Goal: Transaction & Acquisition: Purchase product/service

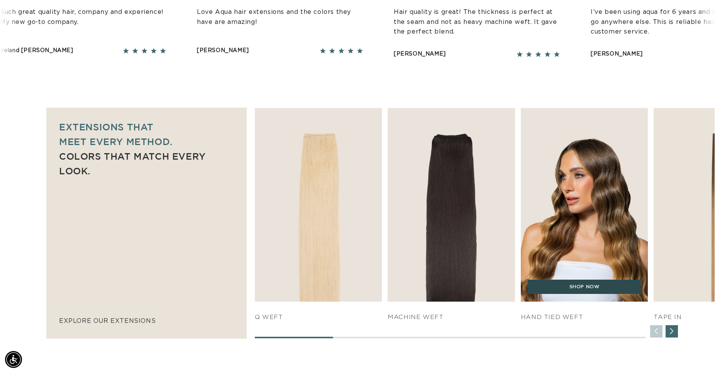
click at [566, 286] on link "SHOP NOW" at bounding box center [584, 287] width 113 height 15
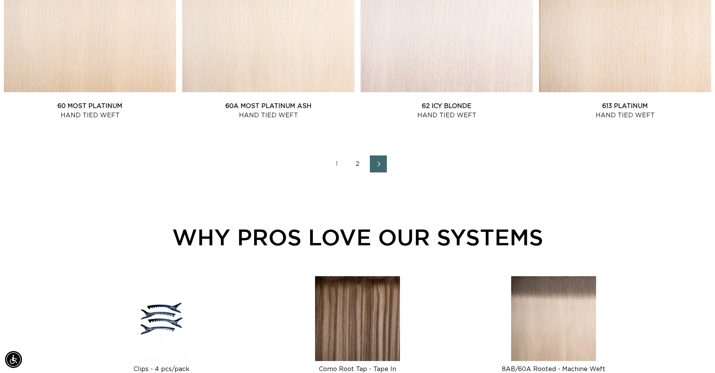
click at [377, 164] on icon "Next page" at bounding box center [379, 163] width 10 height 5
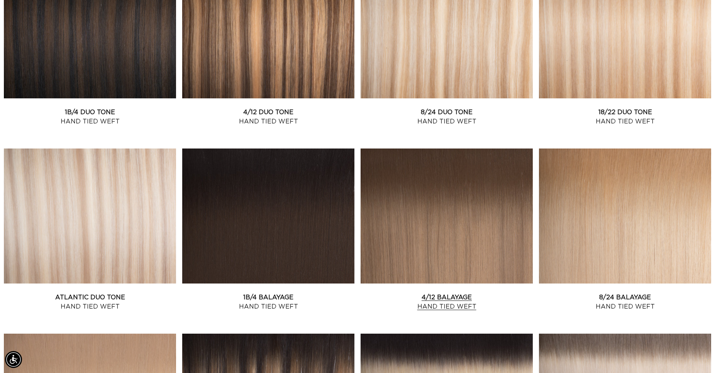
scroll to position [0, 1320]
click at [467, 293] on link "4/12 Balayage Hand Tied Weft" at bounding box center [446, 302] width 172 height 19
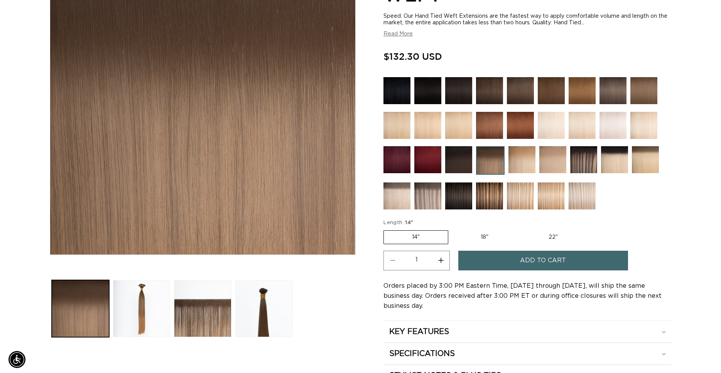
scroll to position [0, 1320]
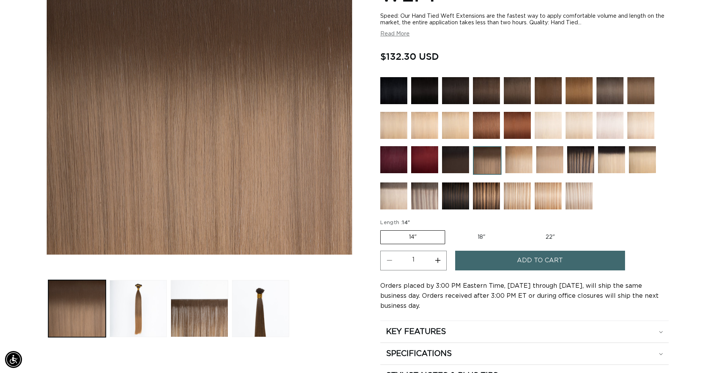
click at [486, 234] on label "18" Variant sold out or unavailable" at bounding box center [481, 237] width 64 height 13
click at [449, 229] on input "18" Variant sold out or unavailable" at bounding box center [449, 229] width 0 height 0
radio input "true"
click at [531, 260] on span "Add to cart" at bounding box center [540, 261] width 46 height 20
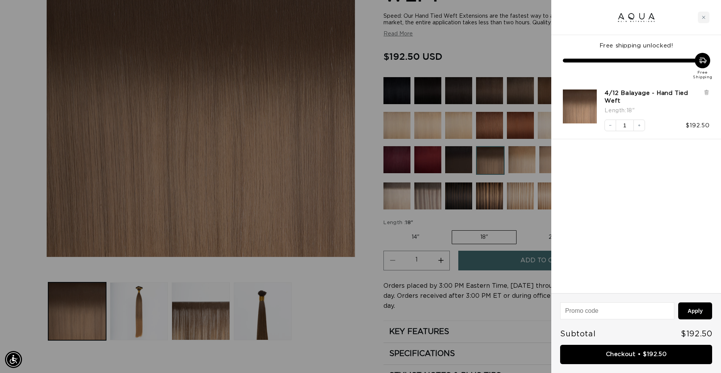
scroll to position [0, 666]
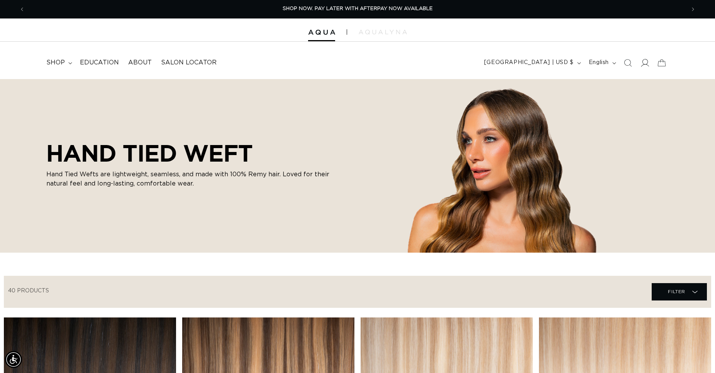
click at [646, 64] on icon at bounding box center [645, 63] width 8 height 8
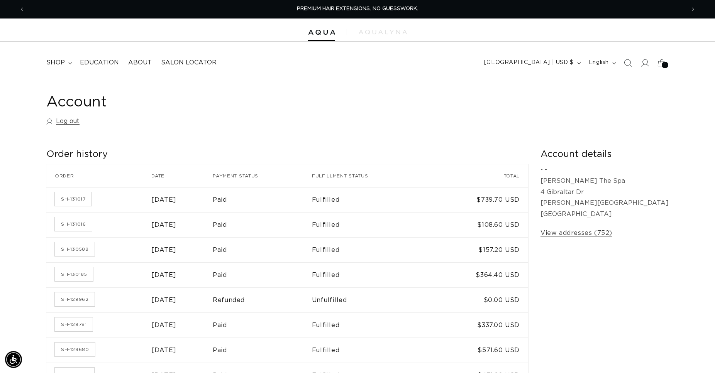
click at [321, 29] on div at bounding box center [357, 30] width 715 height 23
click at [322, 33] on img at bounding box center [321, 32] width 27 height 5
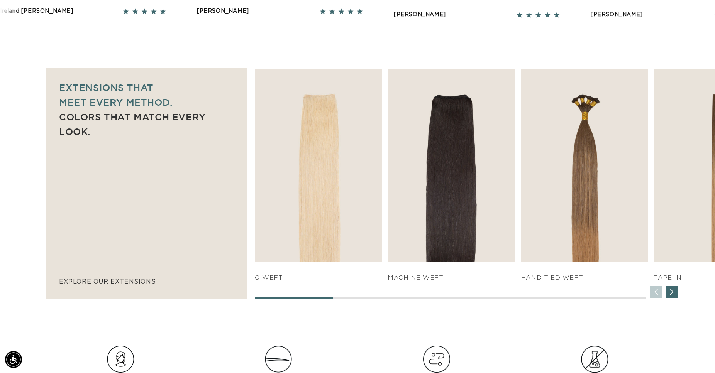
scroll to position [0, 660]
click at [671, 294] on div "Next slide" at bounding box center [671, 292] width 12 height 12
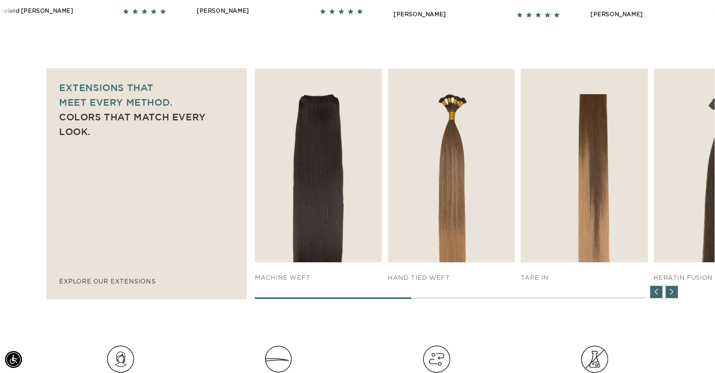
click at [671, 294] on div "Next slide" at bounding box center [671, 292] width 12 height 12
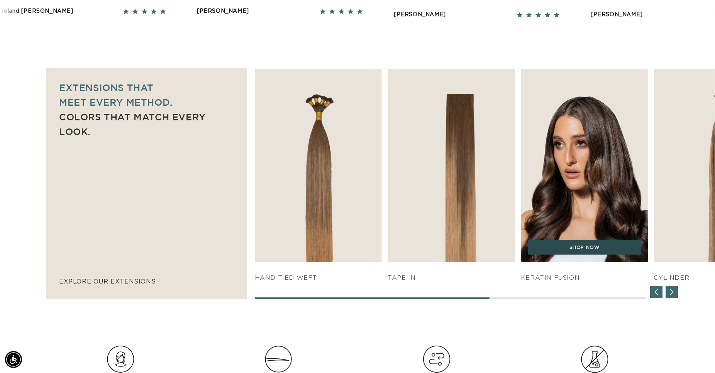
click at [590, 248] on link "SHOP NOW" at bounding box center [584, 247] width 113 height 15
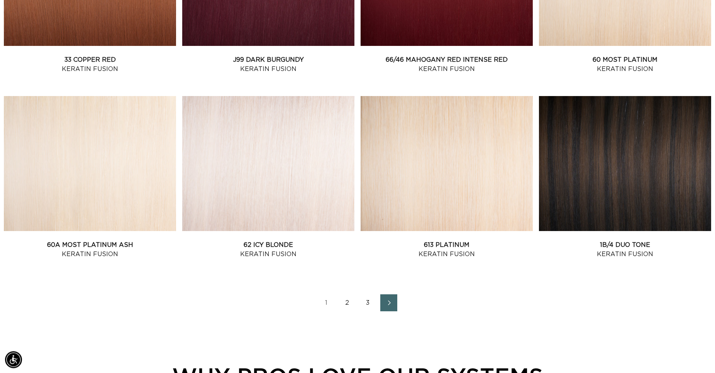
scroll to position [984, 0]
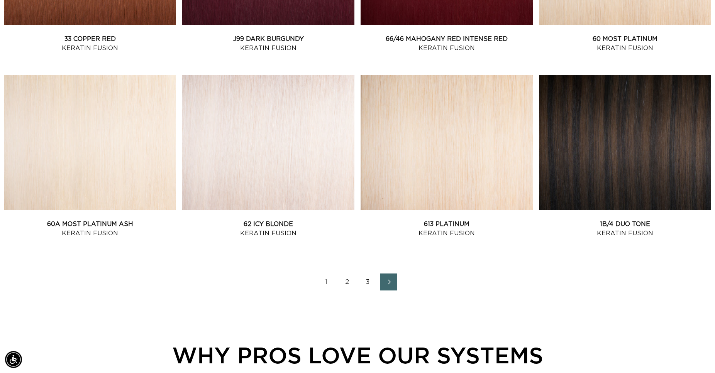
click at [389, 279] on span "Next page" at bounding box center [388, 281] width 5 height 9
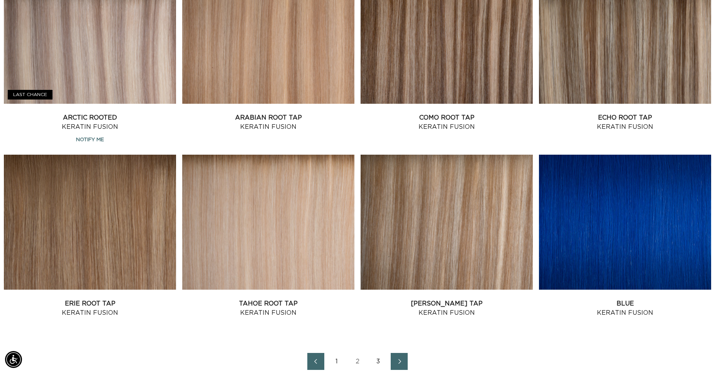
scroll to position [1023, 0]
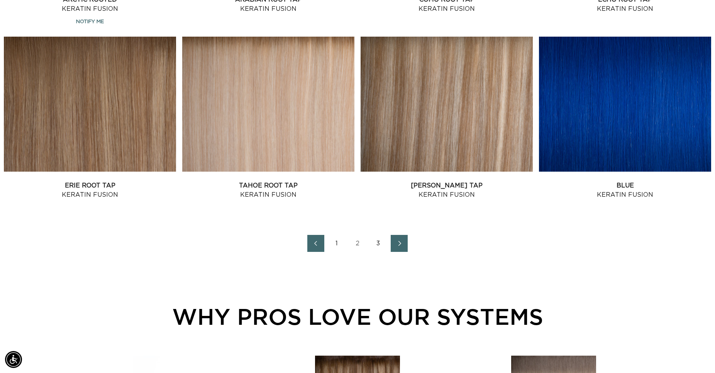
click at [400, 242] on icon "Next page" at bounding box center [399, 243] width 10 height 5
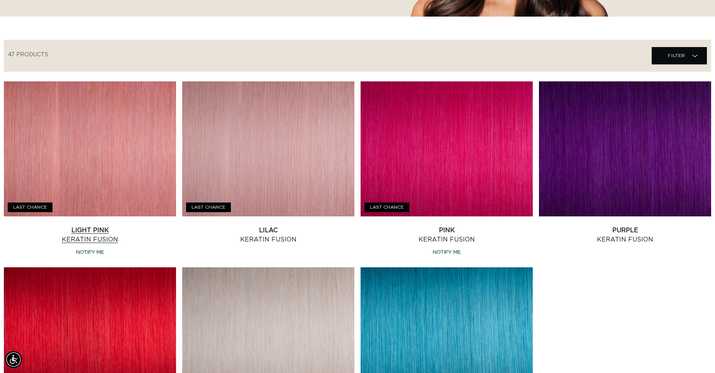
scroll to position [0, 660]
click at [104, 226] on link "Light Pink Keratin Fusion" at bounding box center [90, 235] width 172 height 19
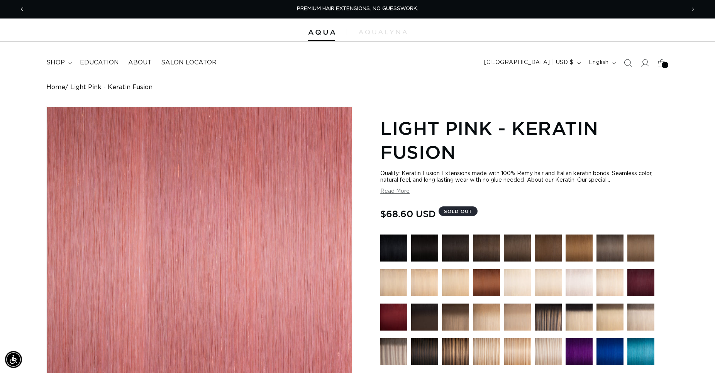
click at [22, 8] on icon "Previous announcement" at bounding box center [22, 9] width 3 height 8
click at [430, 73] on header "FEATURED Last Chance SHOP BY SYSTEM Q Weft Hand Tied Weft Machine Weft Tape In …" at bounding box center [357, 60] width 715 height 37
click at [435, 78] on header "FEATURED Last Chance SHOP BY SYSTEM Q Weft Hand Tied Weft Machine Weft Tape In …" at bounding box center [357, 60] width 715 height 37
click at [21, 9] on icon "Previous announcement" at bounding box center [22, 9] width 3 height 8
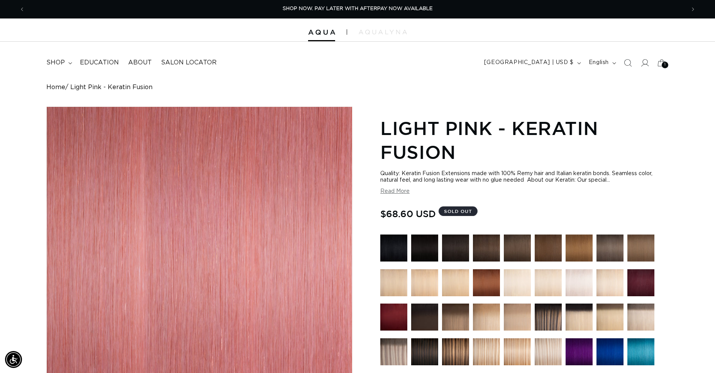
click at [123, 90] on span "Light Pink - Keratin Fusion" at bounding box center [111, 87] width 82 height 7
click at [120, 87] on span "Light Pink - Keratin Fusion" at bounding box center [111, 87] width 82 height 7
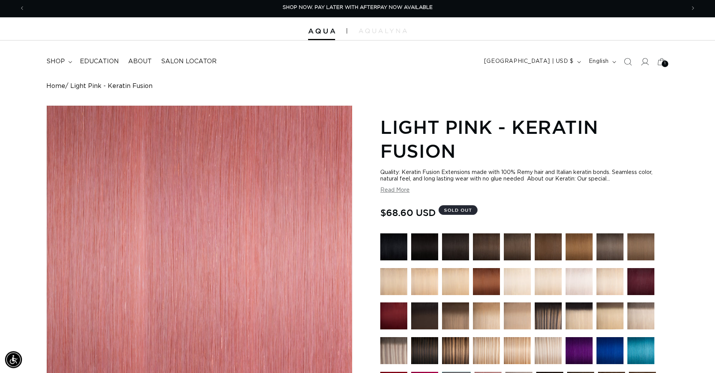
scroll to position [0, 0]
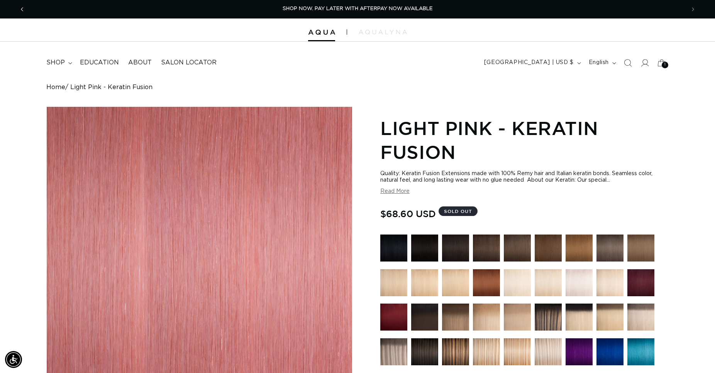
click at [21, 8] on icon "Previous announcement" at bounding box center [22, 9] width 3 height 8
click at [22, 7] on icon "Previous announcement" at bounding box center [22, 9] width 3 height 8
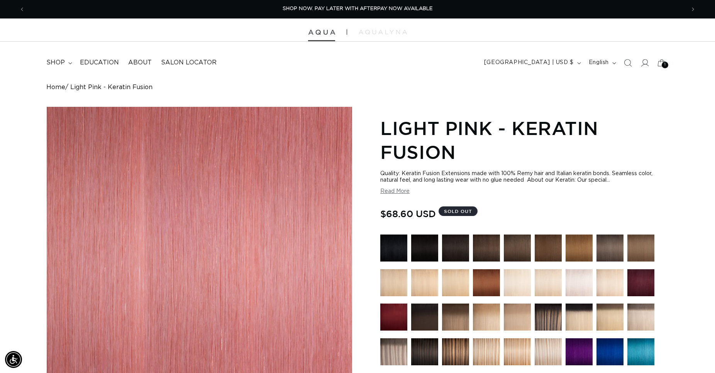
click at [333, 32] on img at bounding box center [321, 32] width 27 height 5
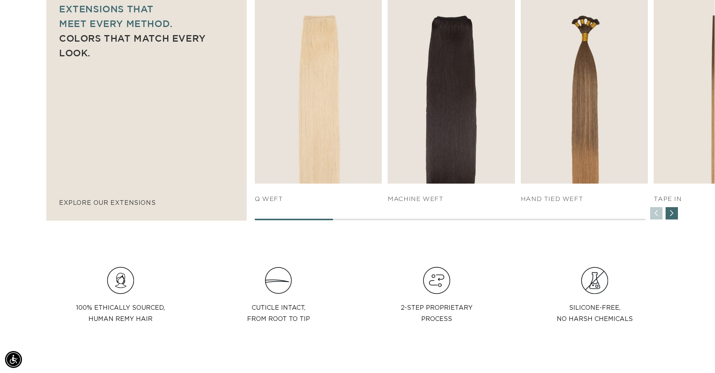
scroll to position [0, 660]
click at [673, 212] on div "Next slide" at bounding box center [671, 213] width 12 height 12
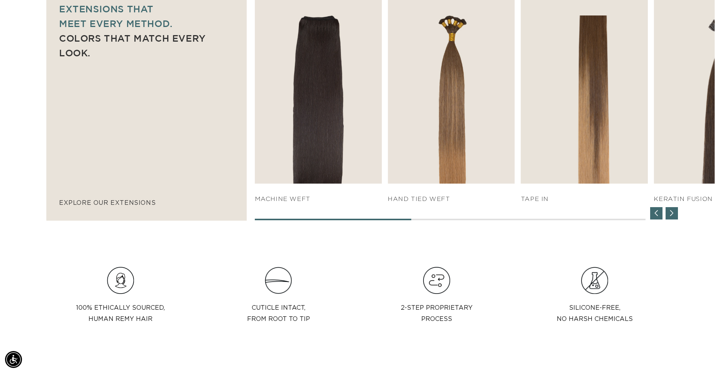
click at [673, 212] on div "Next slide" at bounding box center [671, 213] width 12 height 12
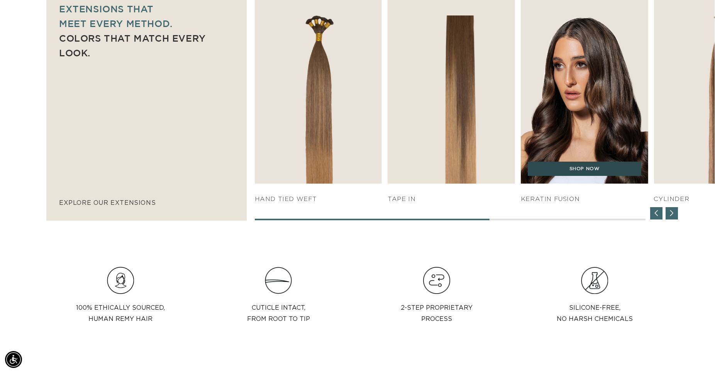
click at [590, 167] on link "SHOP NOW" at bounding box center [584, 169] width 113 height 15
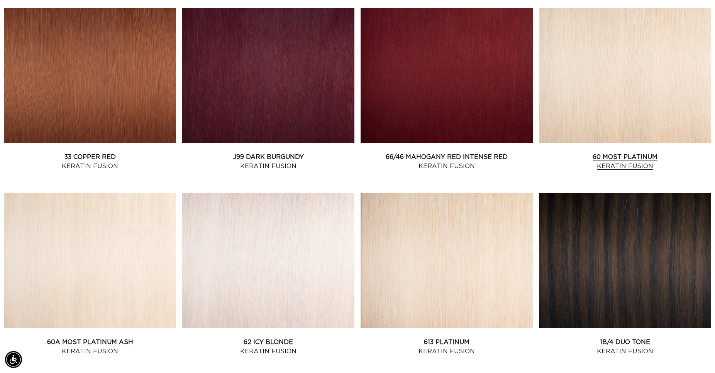
scroll to position [1023, 0]
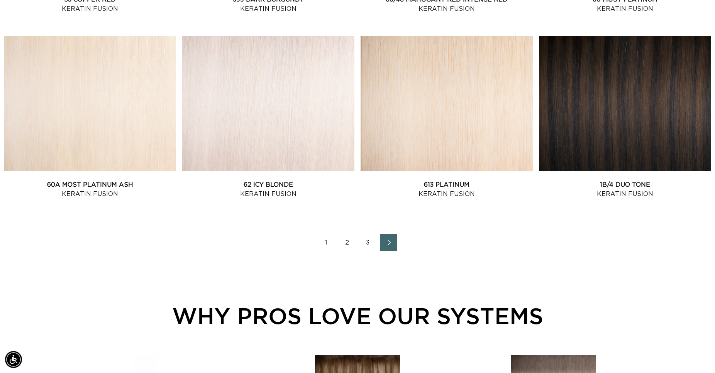
click at [389, 242] on icon "Next page" at bounding box center [389, 242] width 10 height 5
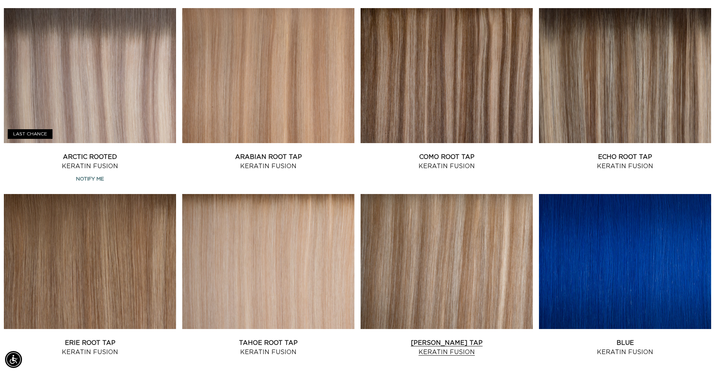
scroll to position [1063, 0]
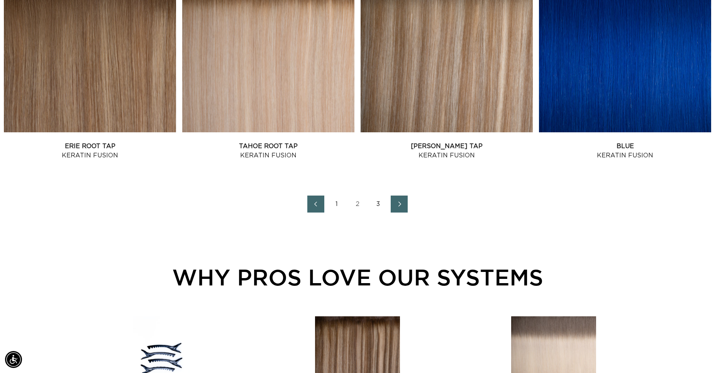
click at [401, 205] on icon "Next page" at bounding box center [399, 203] width 10 height 5
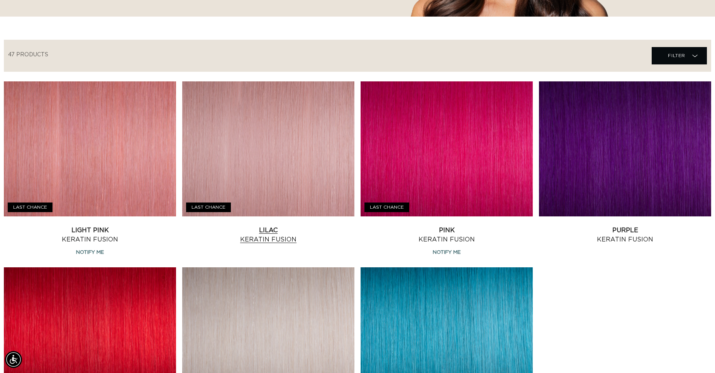
scroll to position [0, 660]
click at [298, 226] on link "Lilac Keratin Fusion" at bounding box center [268, 235] width 172 height 19
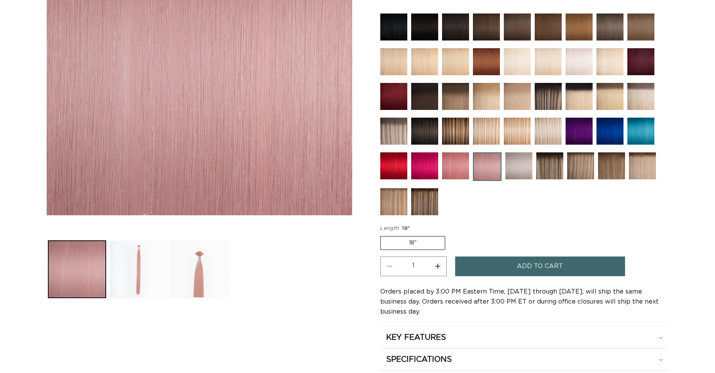
scroll to position [197, 0]
click at [438, 264] on button "Increase quantity for Lilac - Keratin Fusion" at bounding box center [437, 267] width 17 height 20
type input "2"
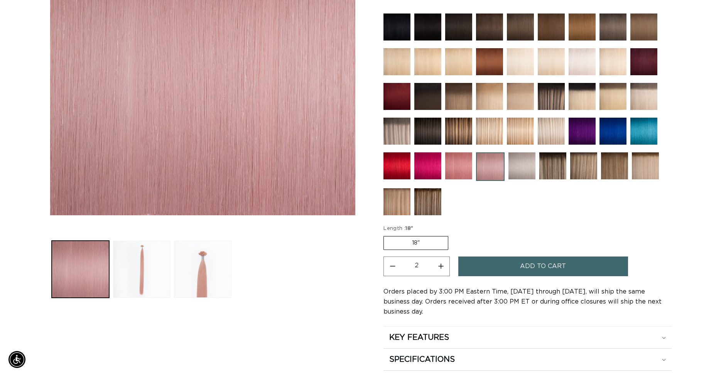
scroll to position [0, 660]
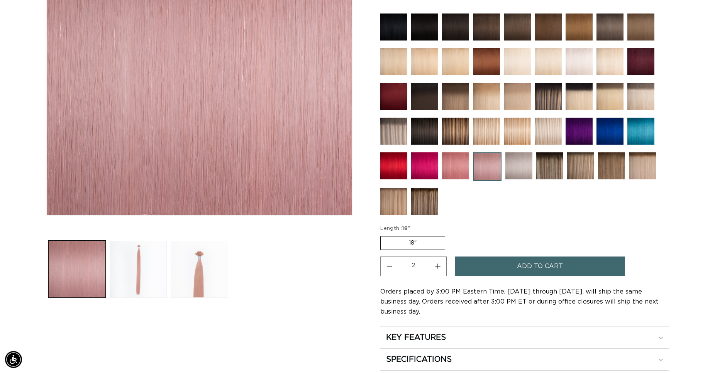
click at [534, 262] on span "Add to cart" at bounding box center [540, 267] width 46 height 20
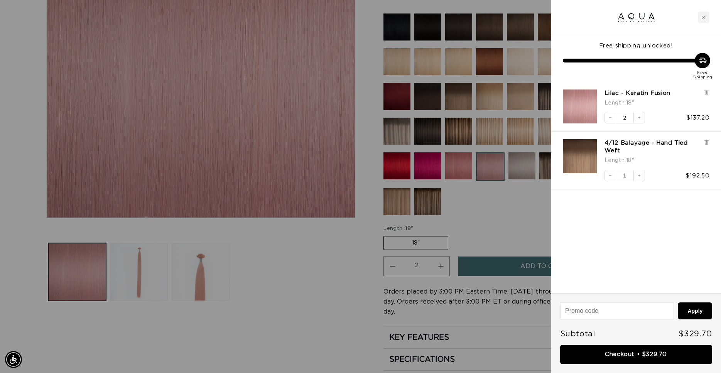
scroll to position [0, 1333]
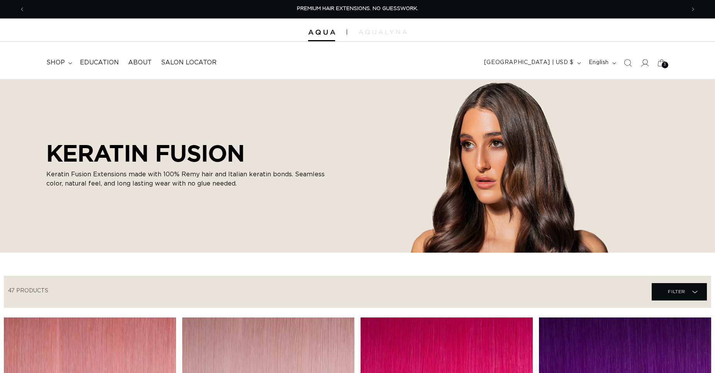
scroll to position [236, 0]
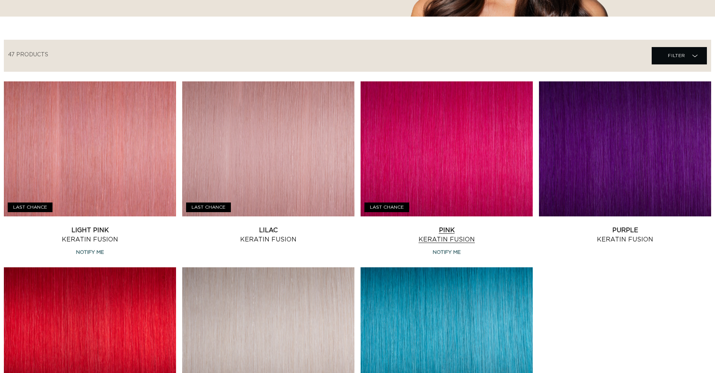
click at [463, 226] on link "Pink Keratin Fusion" at bounding box center [446, 235] width 172 height 19
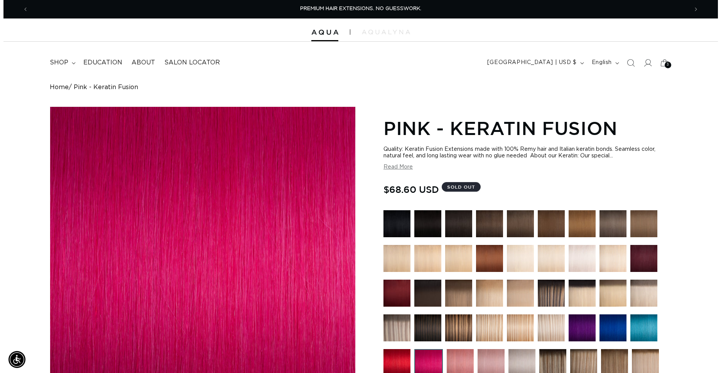
scroll to position [0, 660]
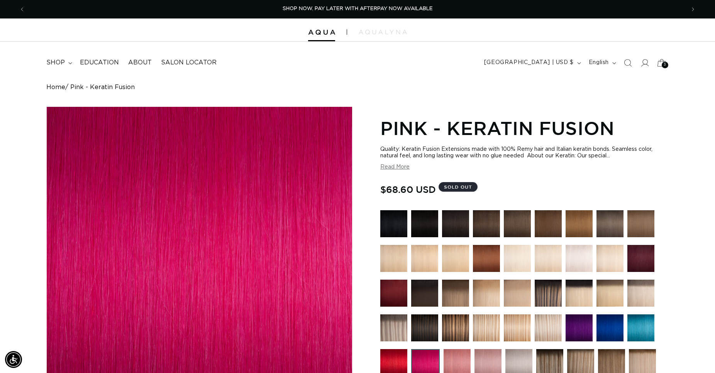
click at [659, 63] on icon at bounding box center [661, 63] width 18 height 18
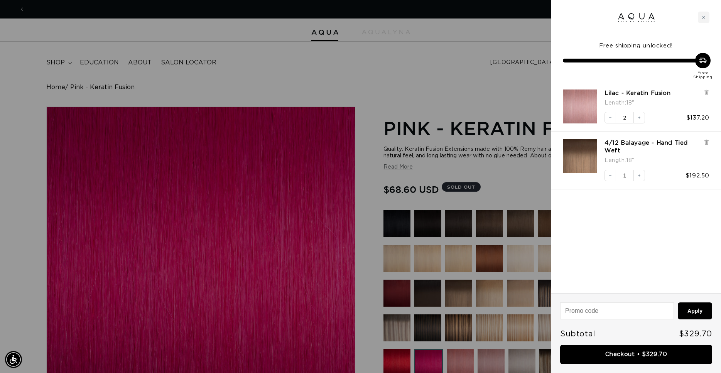
scroll to position [0, 1333]
click at [609, 118] on icon "Decrease quantity" at bounding box center [610, 117] width 5 height 5
click at [610, 117] on icon "Decrease quantity" at bounding box center [610, 117] width 5 height 5
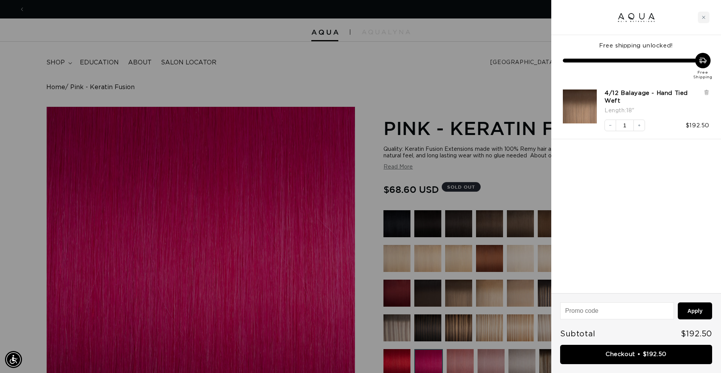
scroll to position [0, 666]
click at [631, 323] on div "Apply Subtotal $192.50 Checkout • $192.50" at bounding box center [636, 333] width 170 height 80
click at [629, 15] on img at bounding box center [637, 18] width 40 height 12
click at [623, 354] on link "Checkout • $192.50" at bounding box center [636, 355] width 152 height 20
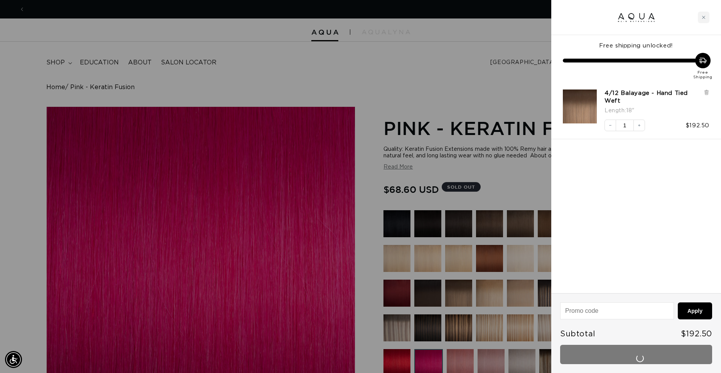
scroll to position [0, 0]
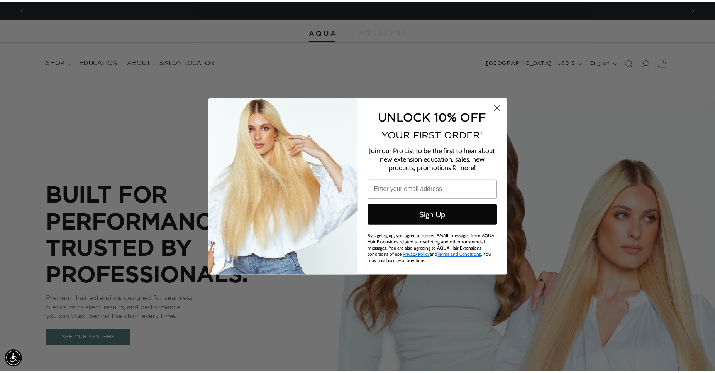
scroll to position [0, 666]
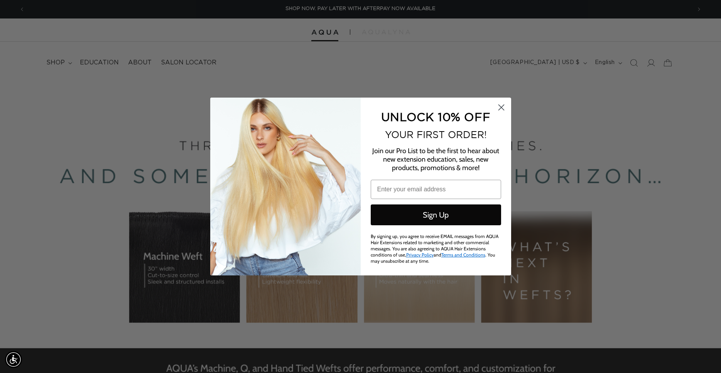
click at [502, 106] on icon "Close dialog" at bounding box center [501, 107] width 5 height 5
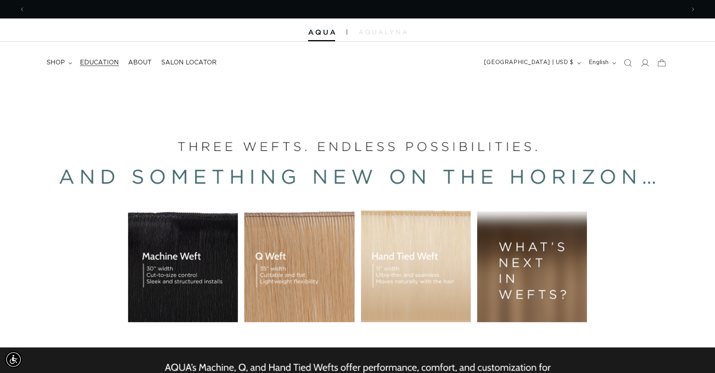
scroll to position [0, 0]
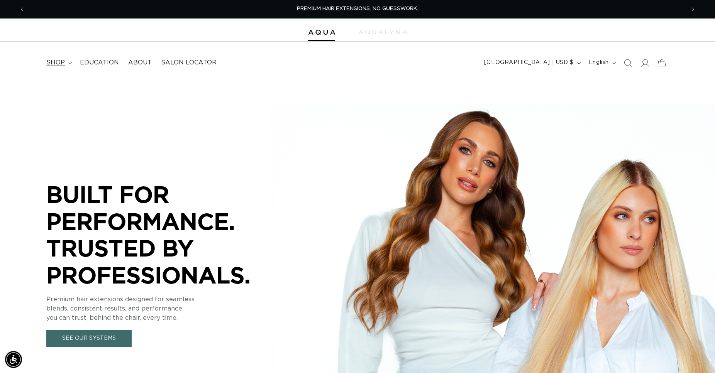
click at [68, 64] on icon at bounding box center [70, 63] width 4 height 2
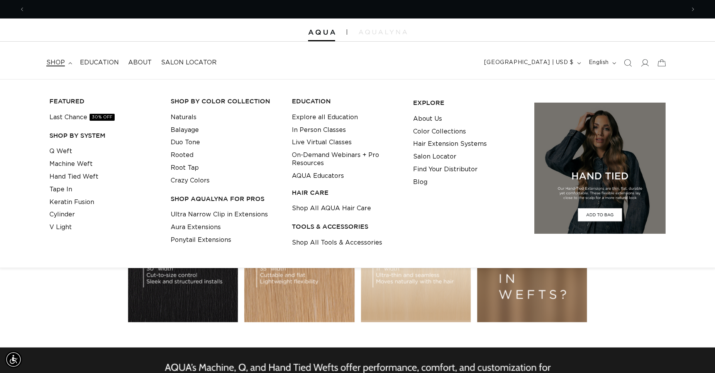
scroll to position [0, 1320]
click at [214, 213] on link "Ultra Narrow Clip in Extensions" at bounding box center [219, 214] width 97 height 13
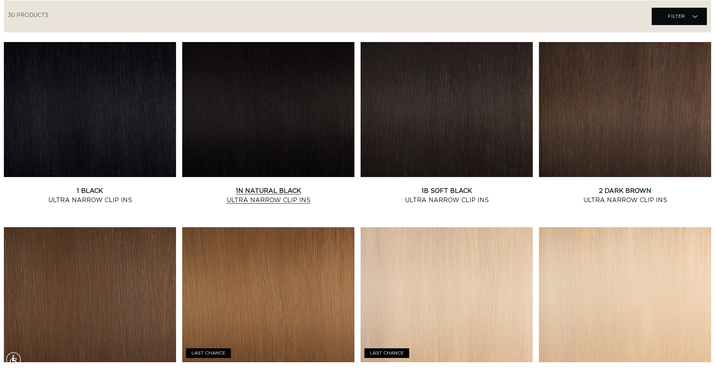
scroll to position [276, 0]
click at [273, 186] on link "1N Natural Black Ultra Narrow Clip Ins" at bounding box center [268, 195] width 172 height 19
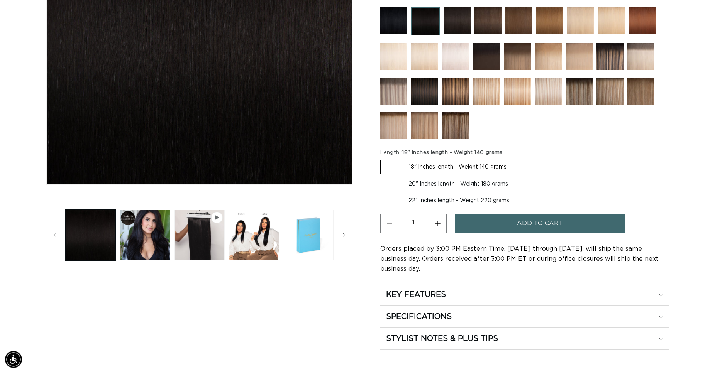
scroll to position [236, 0]
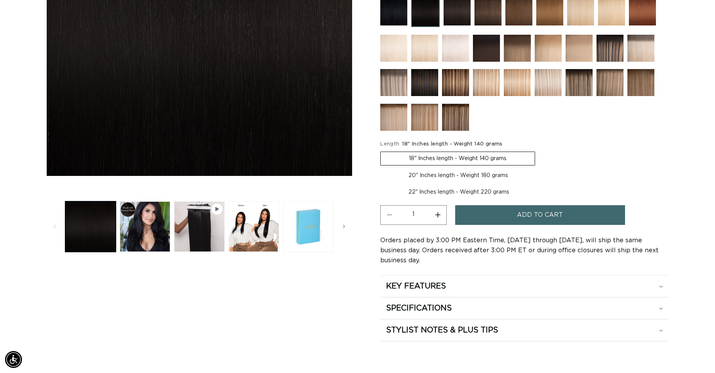
click at [425, 191] on label "22" Inches length - Weight 220 grams Variant sold out or unavailable" at bounding box center [458, 192] width 157 height 13
click at [540, 168] on input "22" Inches length - Weight 220 grams Variant sold out or unavailable" at bounding box center [540, 167] width 0 height 0
radio input "true"
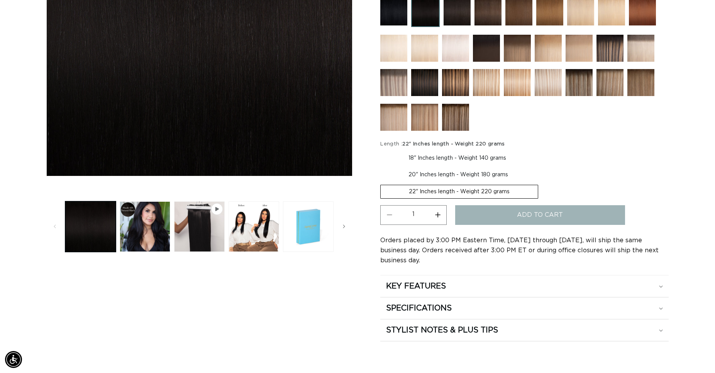
scroll to position [0, 660]
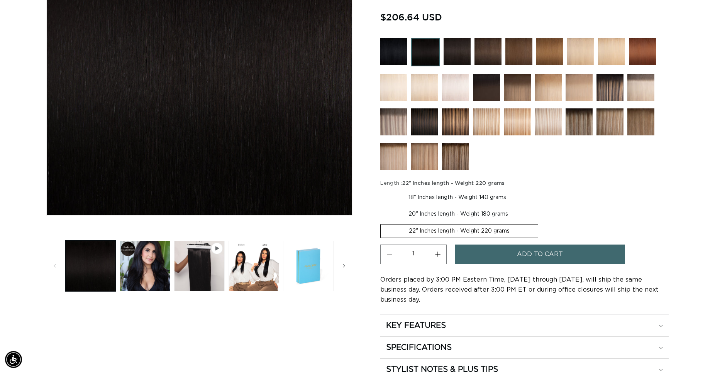
click at [531, 253] on span "Add to cart" at bounding box center [540, 255] width 46 height 20
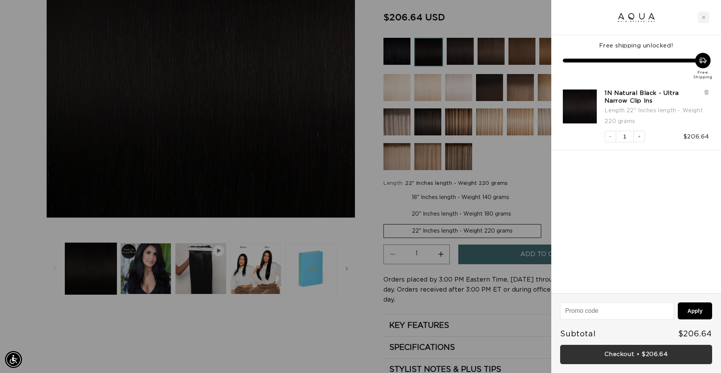
scroll to position [0, 1333]
click at [621, 354] on link "Checkout • $206.64" at bounding box center [636, 355] width 152 height 20
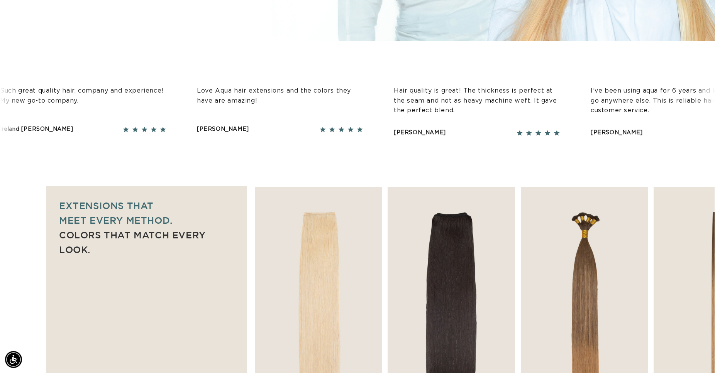
scroll to position [551, 0]
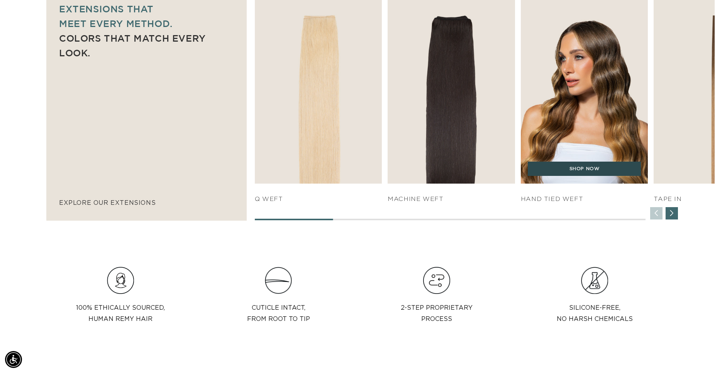
click at [687, 173] on link "SHOP NOW" at bounding box center [716, 169] width 113 height 15
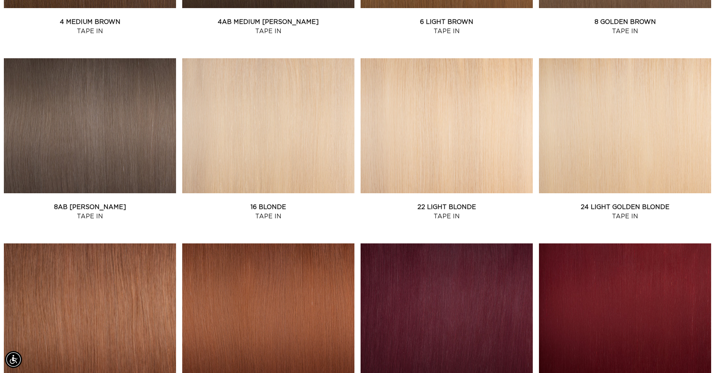
scroll to position [655, 0]
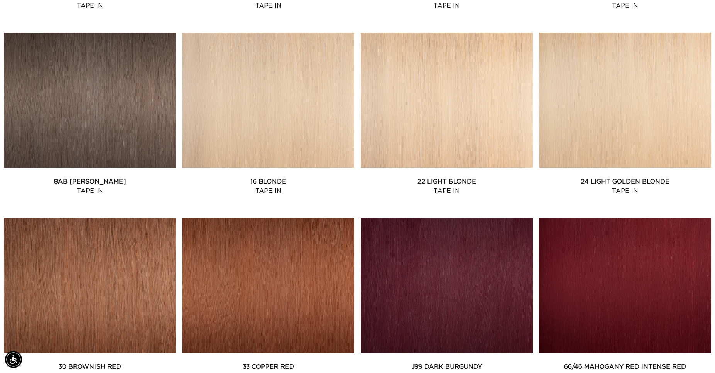
click at [273, 184] on link "16 Blonde Tape In" at bounding box center [268, 186] width 172 height 19
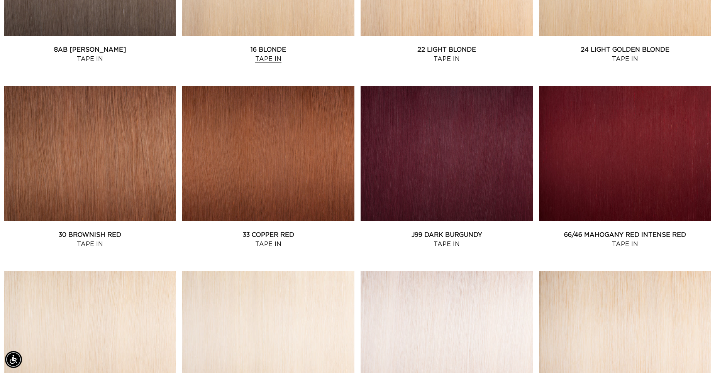
scroll to position [0, 1320]
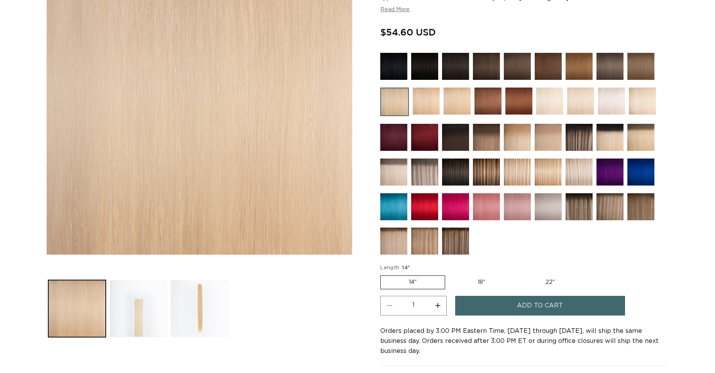
scroll to position [157, 0]
click at [509, 305] on button "Add to cart" at bounding box center [540, 306] width 170 height 20
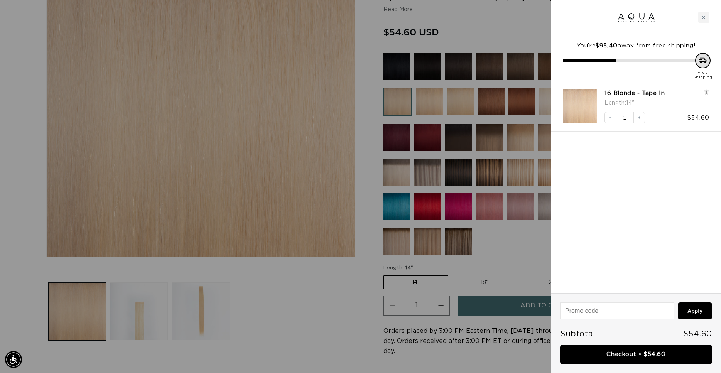
scroll to position [0, 0]
click at [611, 118] on icon "Decrease quantity" at bounding box center [610, 117] width 5 height 5
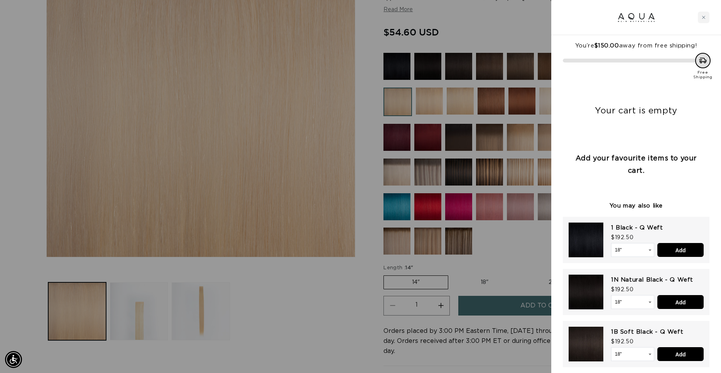
scroll to position [0, 1333]
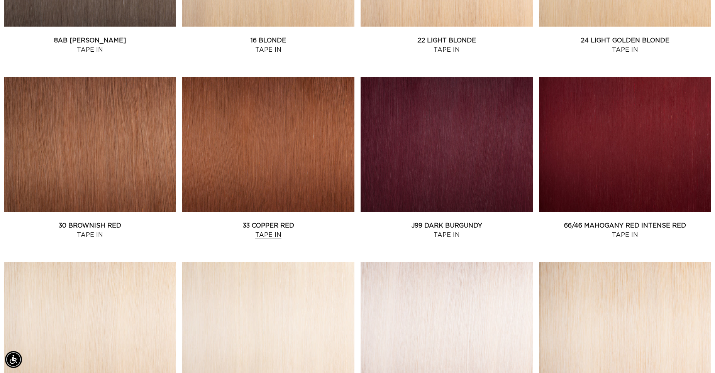
scroll to position [0, 660]
click at [265, 225] on link "33 Copper Red Tape In" at bounding box center [268, 230] width 172 height 19
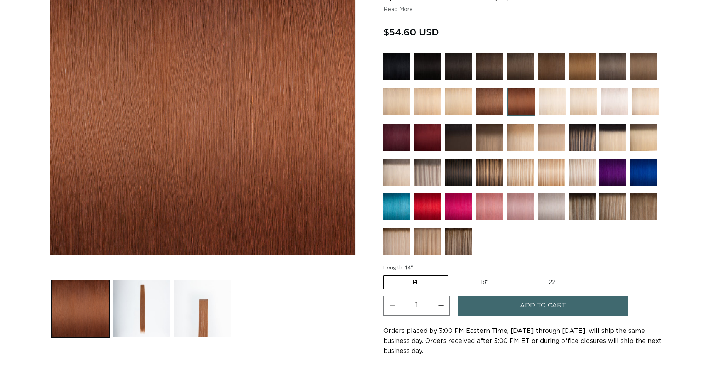
scroll to position [157, 0]
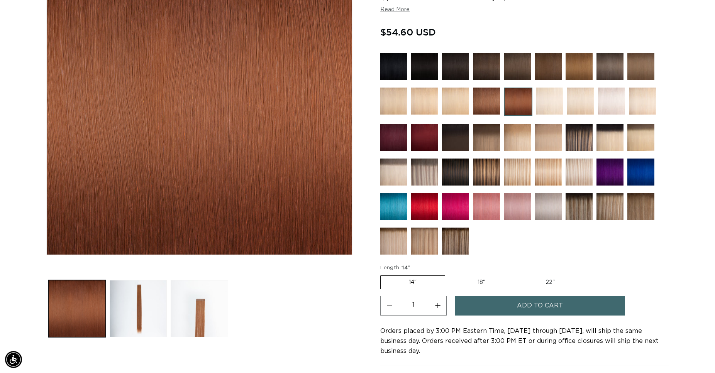
click at [527, 306] on span "Add to cart" at bounding box center [540, 306] width 46 height 20
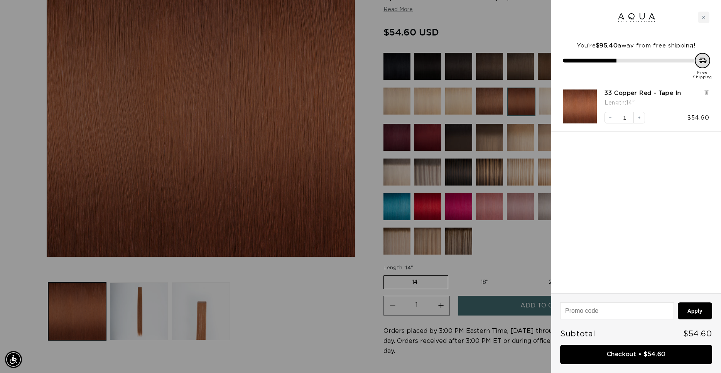
scroll to position [0, 1333]
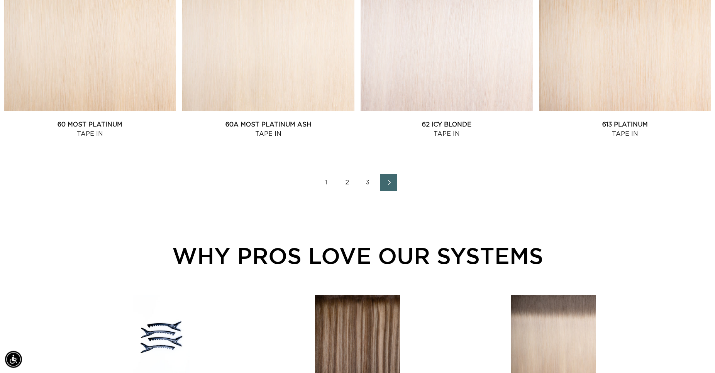
click at [389, 182] on icon "Next page" at bounding box center [389, 182] width 10 height 5
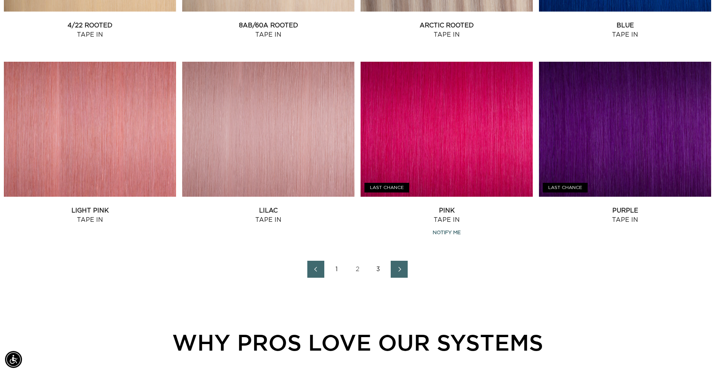
scroll to position [0, 1320]
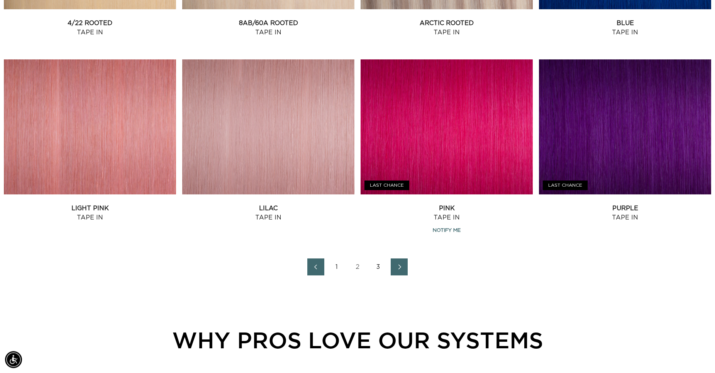
click at [398, 265] on icon "Next page" at bounding box center [399, 266] width 10 height 5
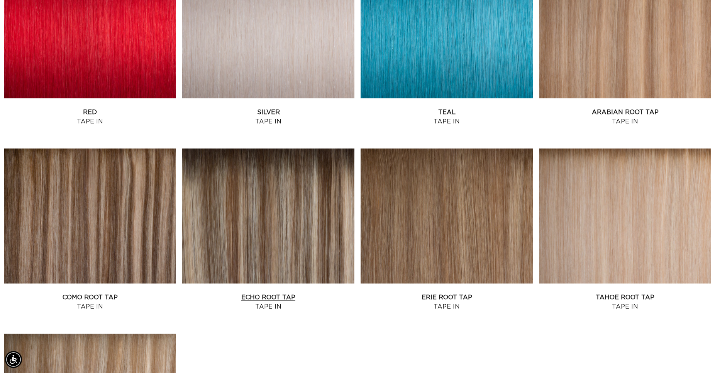
scroll to position [0, 660]
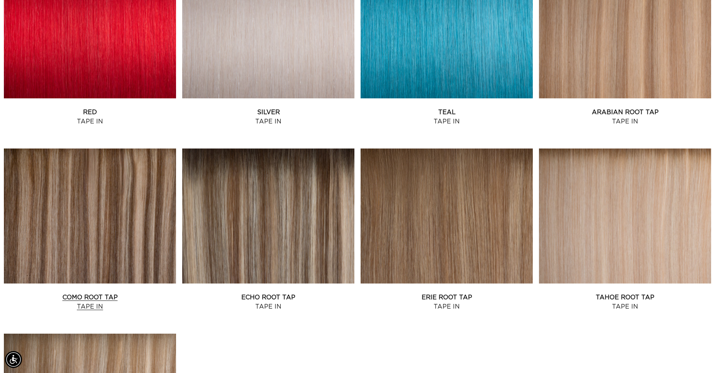
click at [110, 293] on link "Como Root Tap Tape In" at bounding box center [90, 302] width 172 height 19
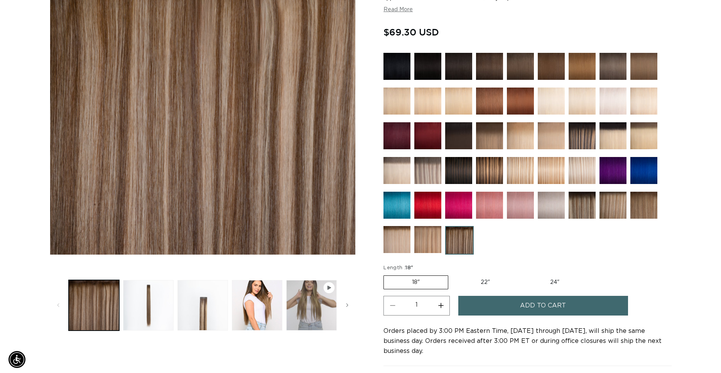
scroll to position [0, 660]
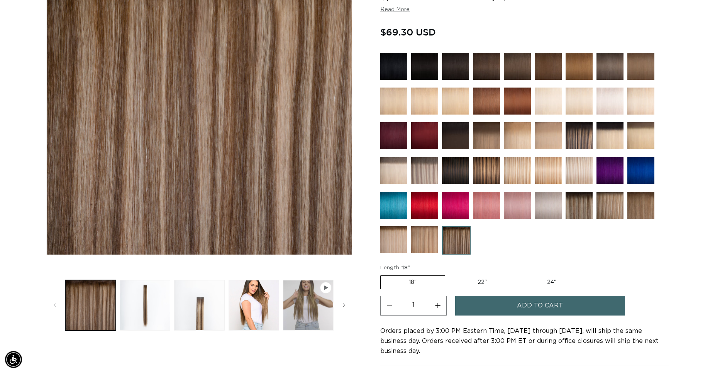
click at [435, 304] on button "Increase quantity for Como Root Tap - Tape In" at bounding box center [437, 306] width 17 height 20
type input "2"
click at [536, 302] on span "Add to cart" at bounding box center [540, 306] width 46 height 20
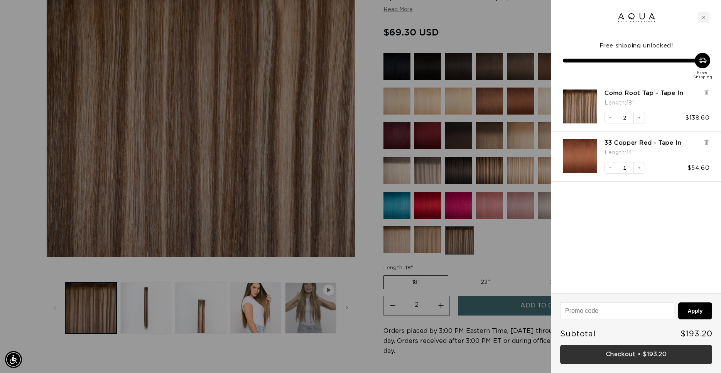
scroll to position [0, 0]
click at [632, 356] on link "Checkout • $193.20" at bounding box center [636, 355] width 152 height 20
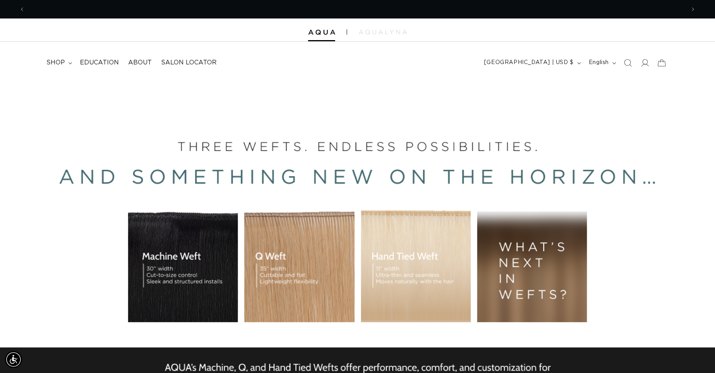
scroll to position [0, 1320]
click at [71, 63] on icon at bounding box center [70, 63] width 4 height 2
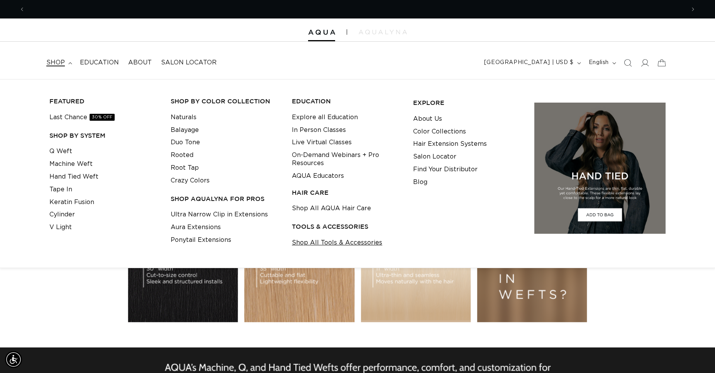
scroll to position [0, 0]
click at [355, 242] on link "Shop All Tools & Accessories" at bounding box center [337, 243] width 90 height 13
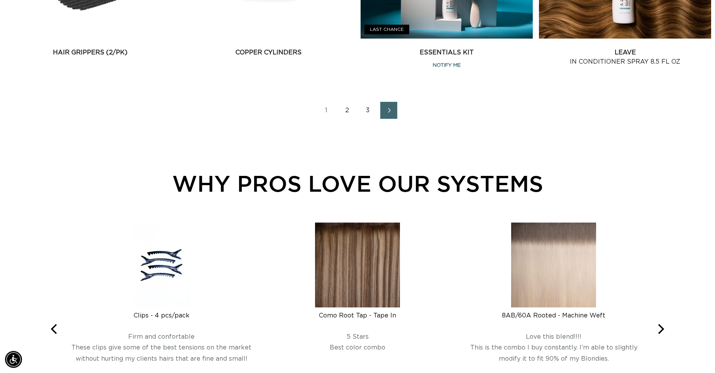
scroll to position [1295, 0]
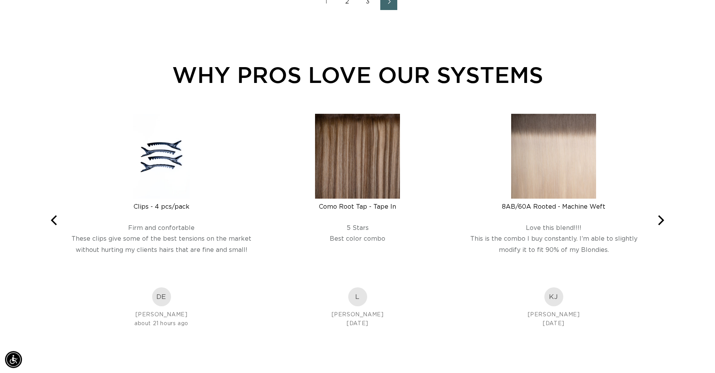
click at [389, 192] on img at bounding box center [357, 156] width 85 height 85
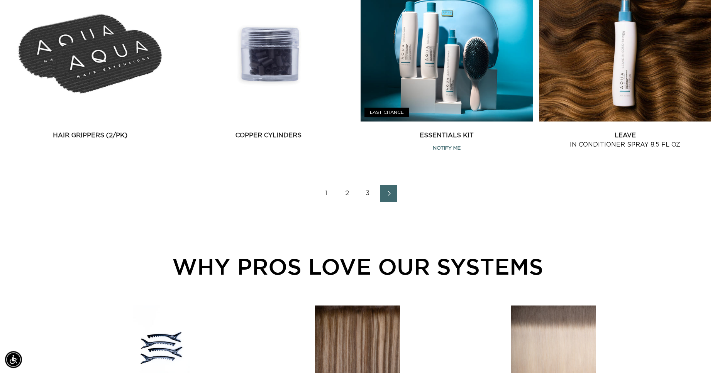
scroll to position [1260, 0]
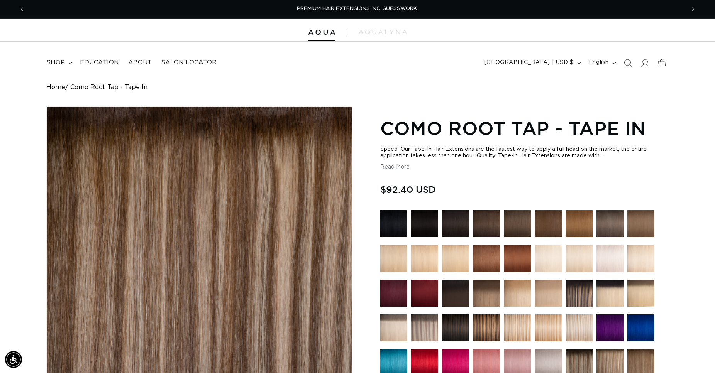
scroll to position [0, 660]
click at [321, 33] on img at bounding box center [321, 32] width 27 height 5
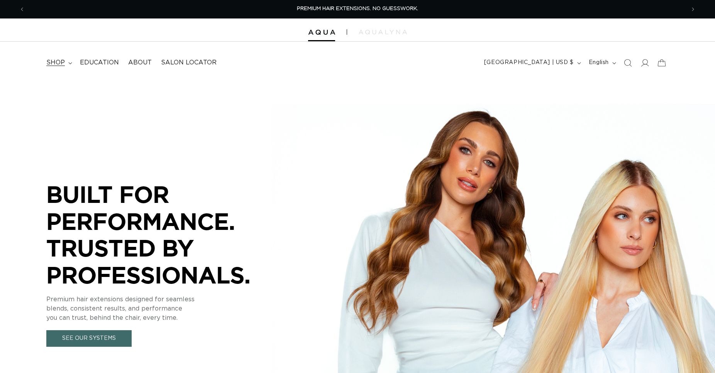
click at [69, 62] on summary "shop" at bounding box center [59, 62] width 34 height 17
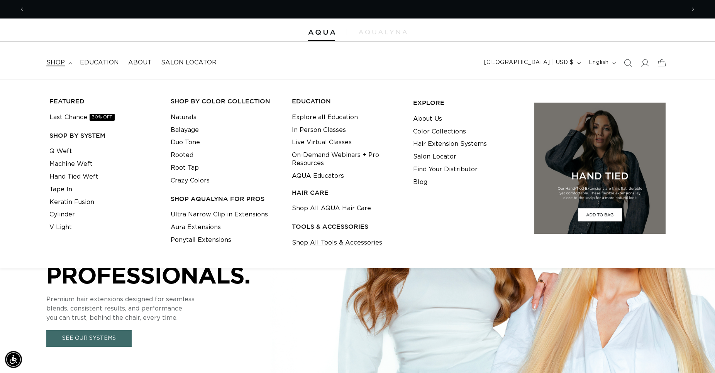
scroll to position [0, 660]
click at [355, 244] on link "Shop All Tools & Accessories" at bounding box center [337, 243] width 90 height 13
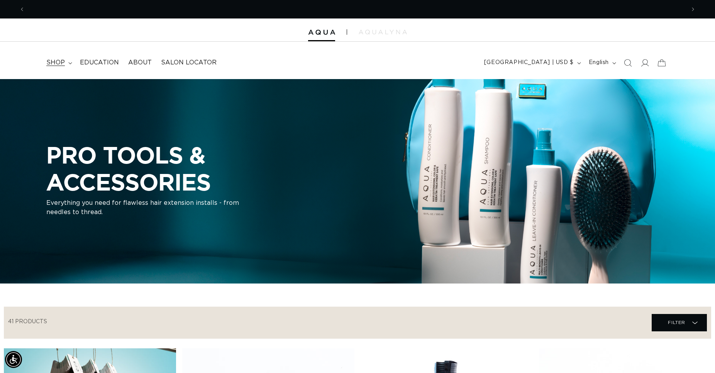
scroll to position [0, 660]
click at [69, 65] on summary "shop" at bounding box center [59, 62] width 34 height 17
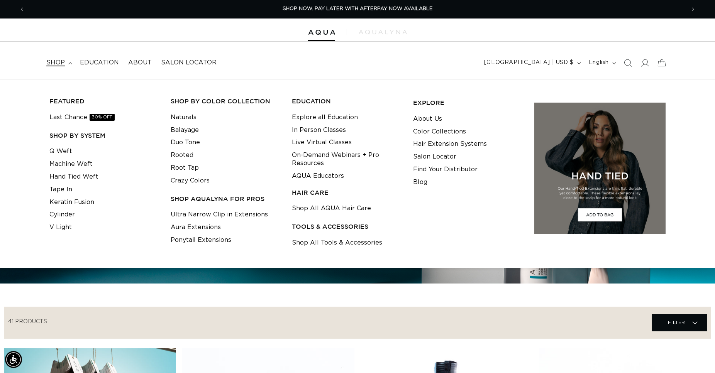
click at [336, 207] on link "Shop All AQUA Hair Care" at bounding box center [331, 208] width 79 height 13
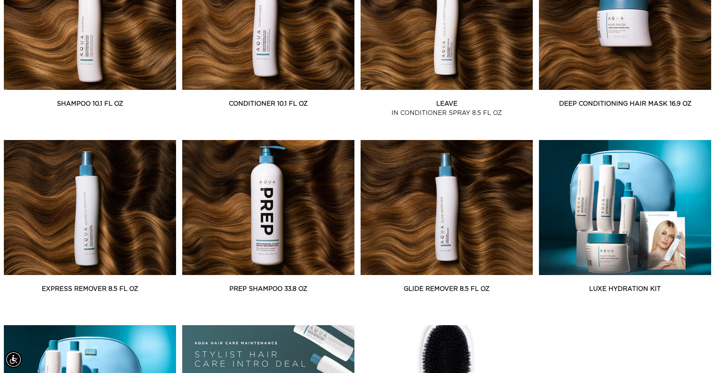
scroll to position [0, 660]
click at [103, 284] on link "Express Remover 8.5 fl oz" at bounding box center [90, 288] width 172 height 9
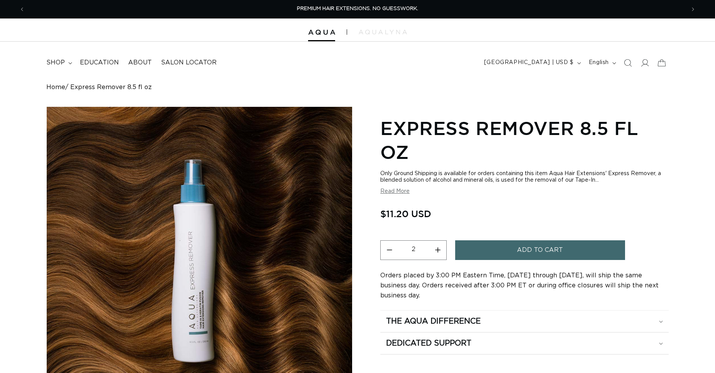
click at [438, 250] on button "Increase quantity for Express Remover 8.5 fl oz" at bounding box center [437, 250] width 17 height 20
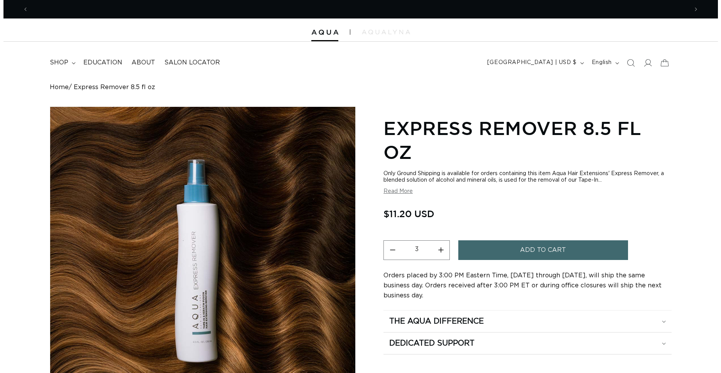
scroll to position [0, 660]
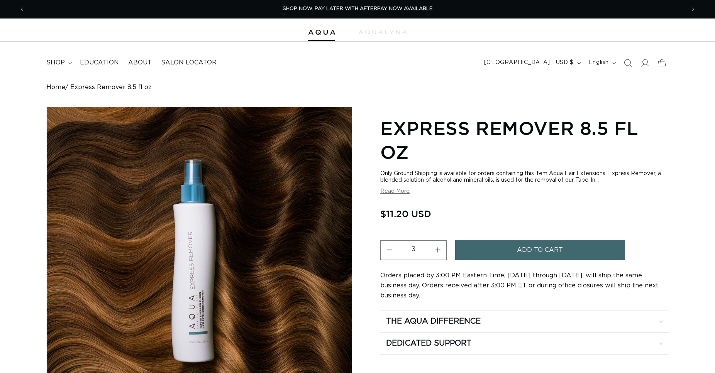
click at [438, 250] on button "Increase quantity for Express Remover 8.5 fl oz" at bounding box center [437, 250] width 17 height 20
type input "6"
click at [511, 248] on button "Add to cart" at bounding box center [540, 250] width 170 height 20
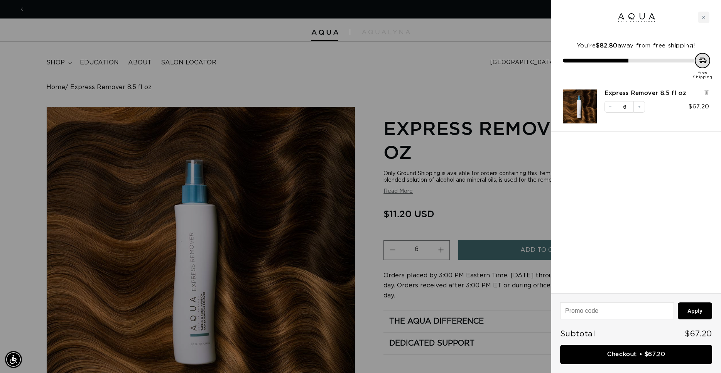
scroll to position [0, 666]
click at [60, 64] on div at bounding box center [360, 186] width 721 height 373
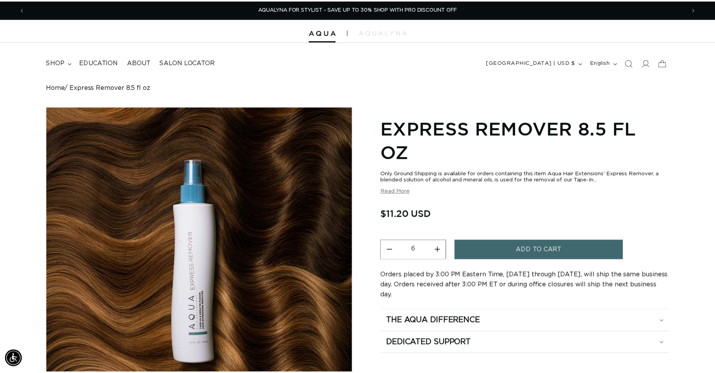
scroll to position [0, 1320]
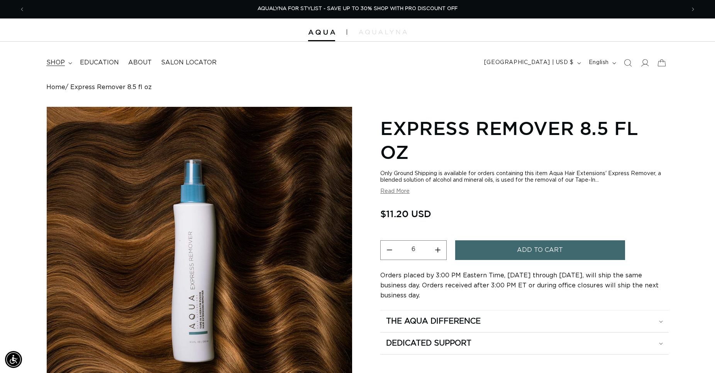
click at [59, 64] on span "shop" at bounding box center [55, 63] width 19 height 8
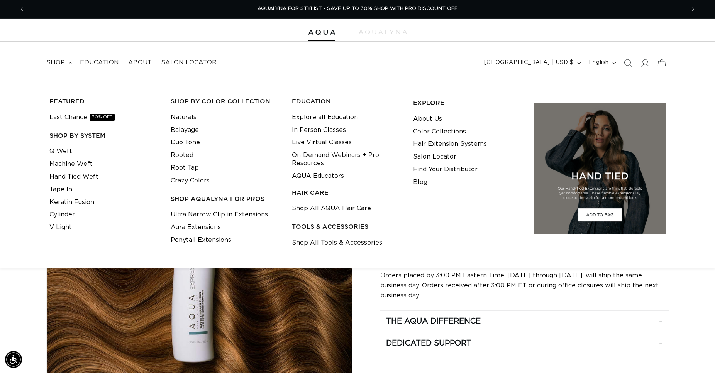
click at [457, 169] on link "Find Your Distributor" at bounding box center [445, 169] width 64 height 13
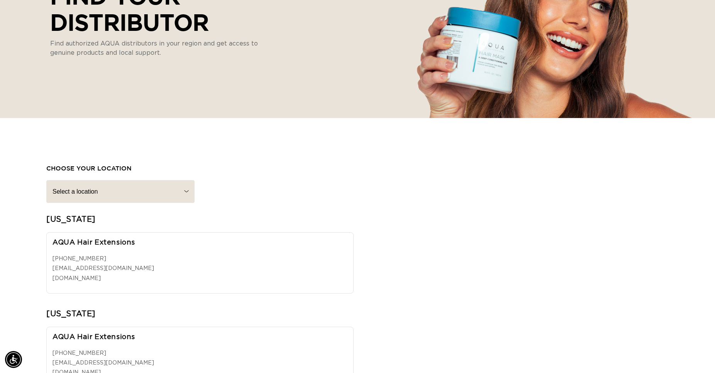
scroll to position [155, 0]
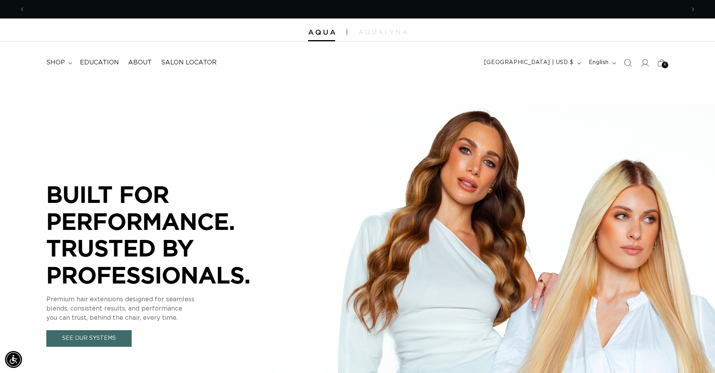
scroll to position [0, 660]
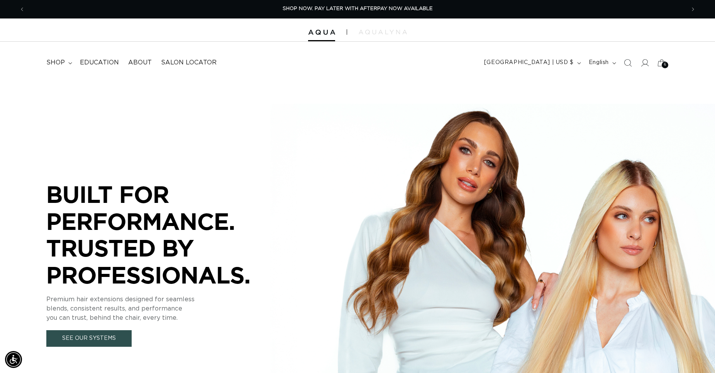
click at [84, 341] on link "See Our Systems" at bounding box center [88, 338] width 85 height 17
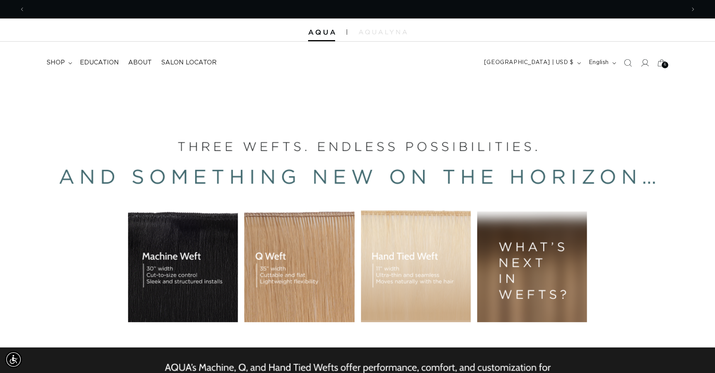
scroll to position [0, 1320]
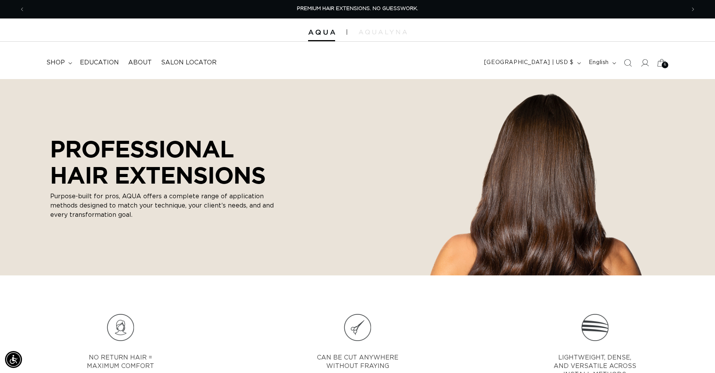
click at [660, 64] on icon at bounding box center [661, 63] width 18 height 18
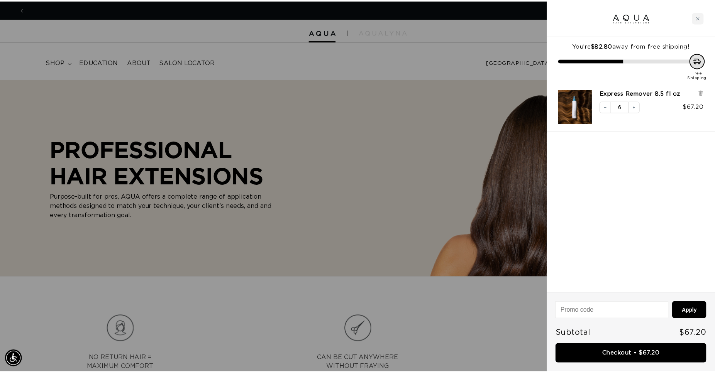
scroll to position [0, 1333]
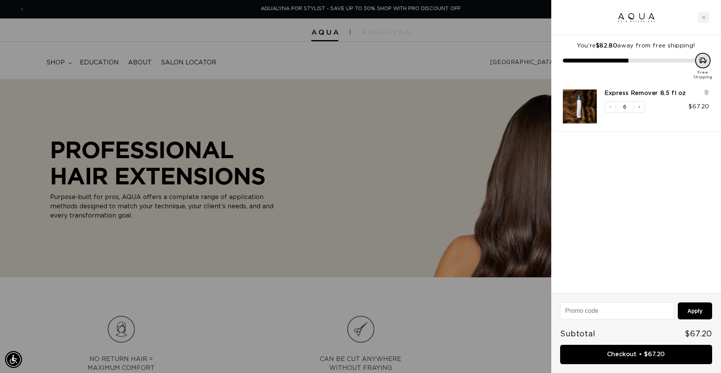
click at [299, 32] on div at bounding box center [360, 186] width 721 height 373
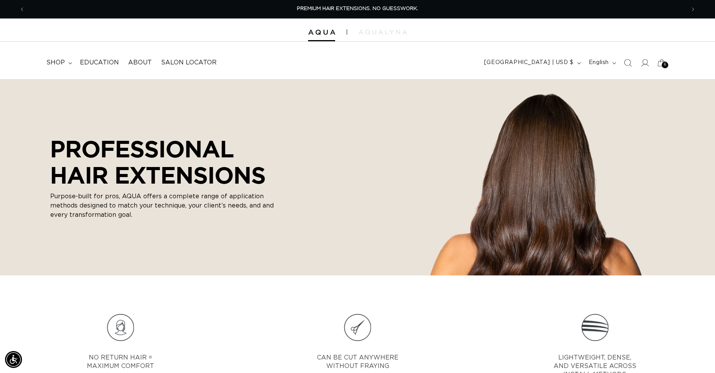
scroll to position [157, 0]
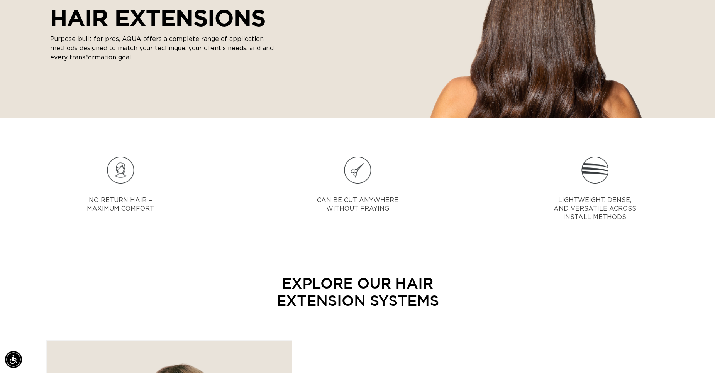
click at [68, 61] on p "Purpose-built for pros, AQUA offers a complete range of application methods des…" at bounding box center [162, 48] width 224 height 28
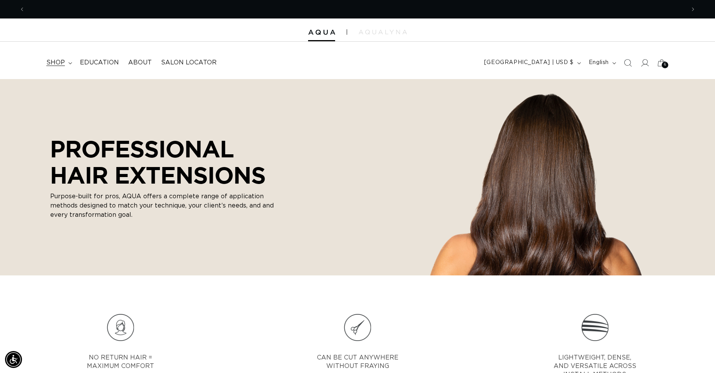
scroll to position [0, 1320]
click at [63, 63] on span "shop" at bounding box center [55, 63] width 19 height 8
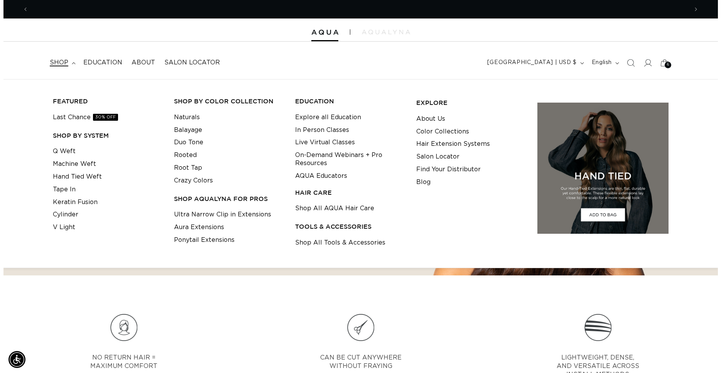
scroll to position [0, 660]
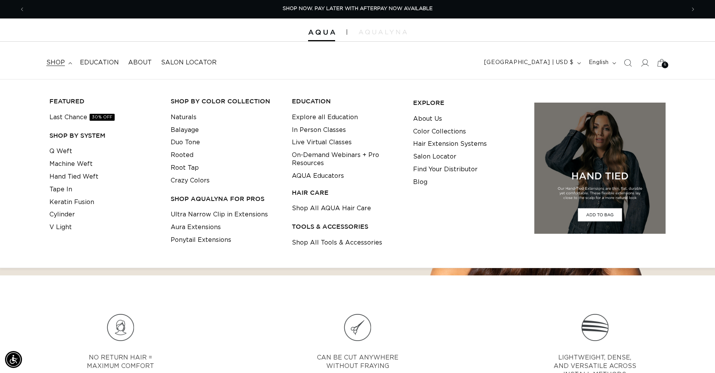
click at [662, 64] on div "6 6" at bounding box center [664, 65] width 7 height 7
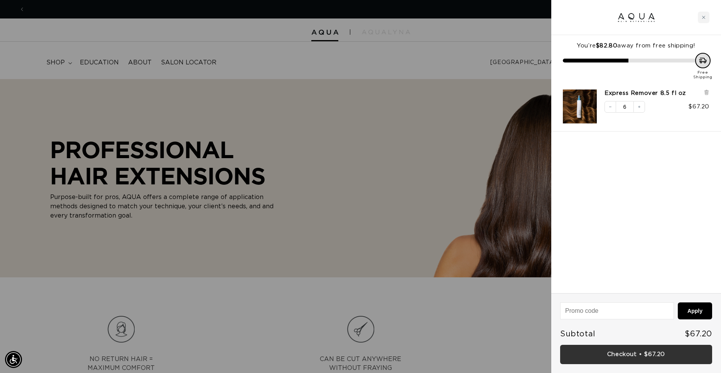
scroll to position [0, 0]
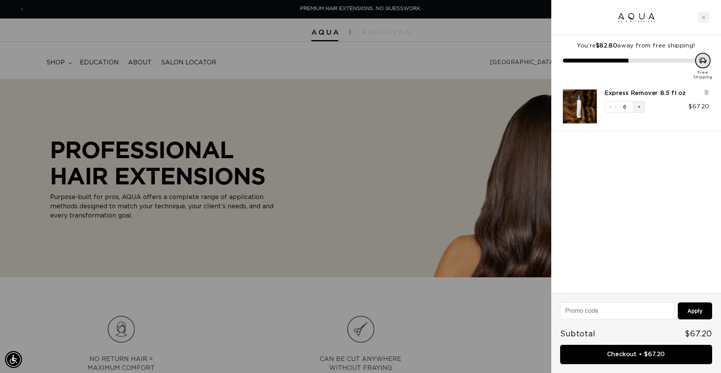
click at [641, 108] on icon "Increase quantity" at bounding box center [639, 107] width 5 height 5
click at [639, 107] on icon "Increase quantity" at bounding box center [639, 107] width 2 height 2
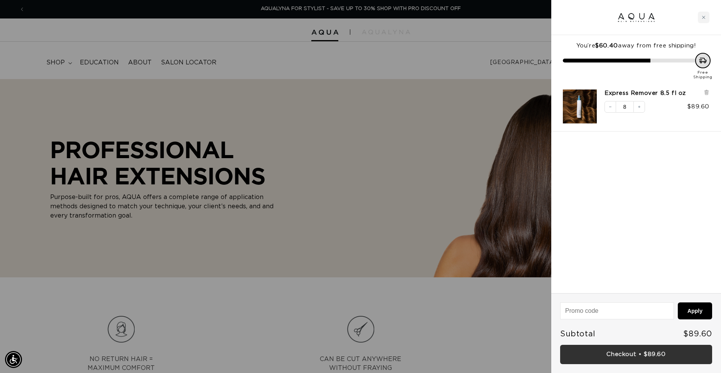
click at [617, 355] on link "Checkout • $89.60" at bounding box center [636, 355] width 152 height 20
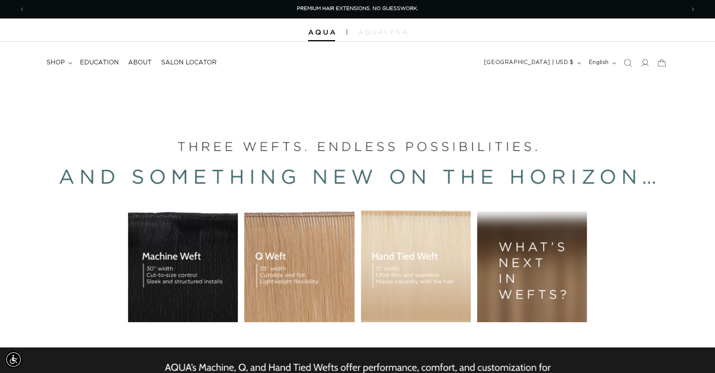
click at [547, 120] on div "BUILT FOR  PERFORMANCE. TRUSTED BY PROFESSIONALS. Premium hair extensions desig…" at bounding box center [357, 252] width 715 height 347
